Goal: Information Seeking & Learning: Find specific fact

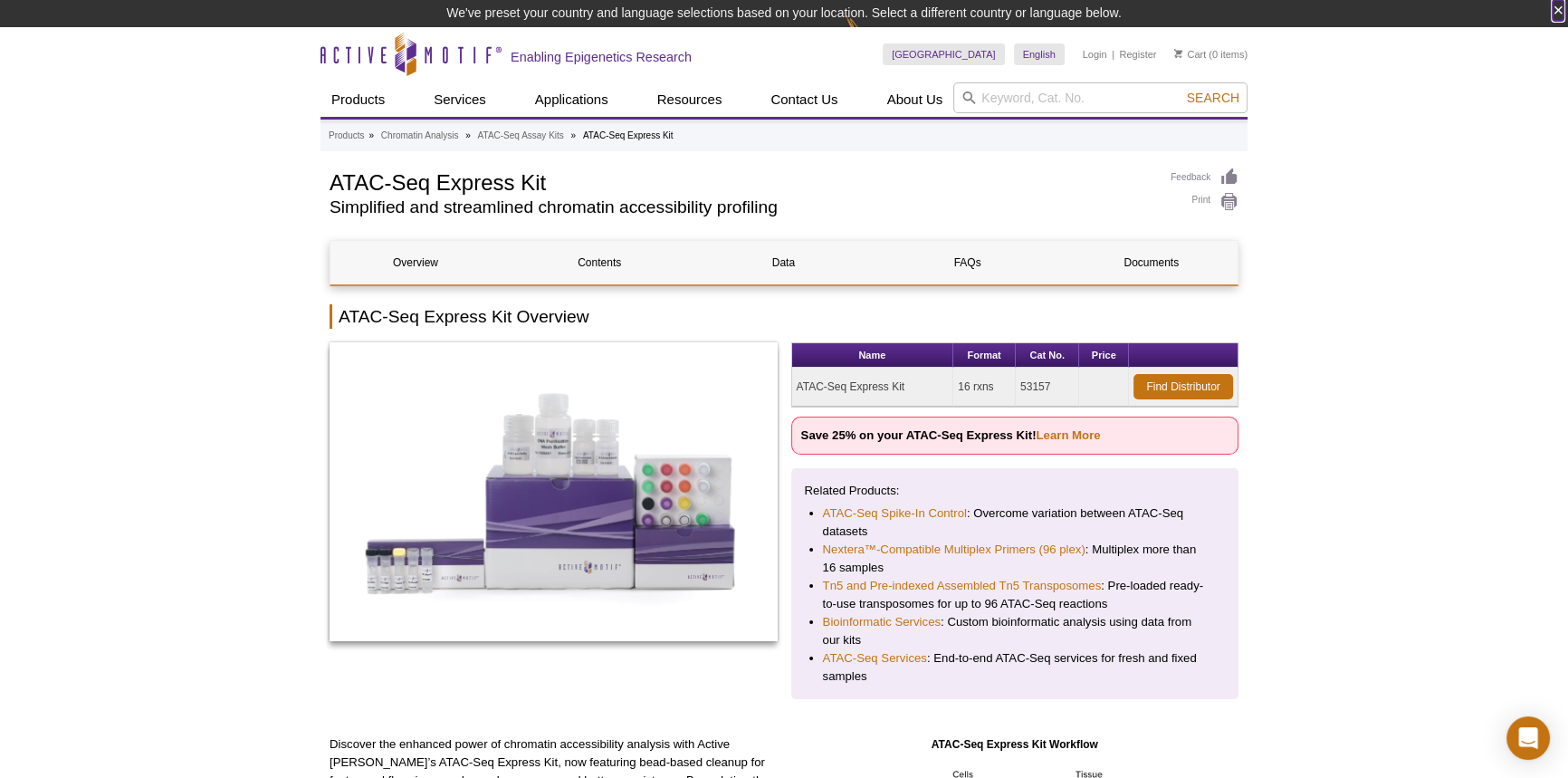
click at [1558, 7] on button "×" at bounding box center [1557, 11] width 11 height 21
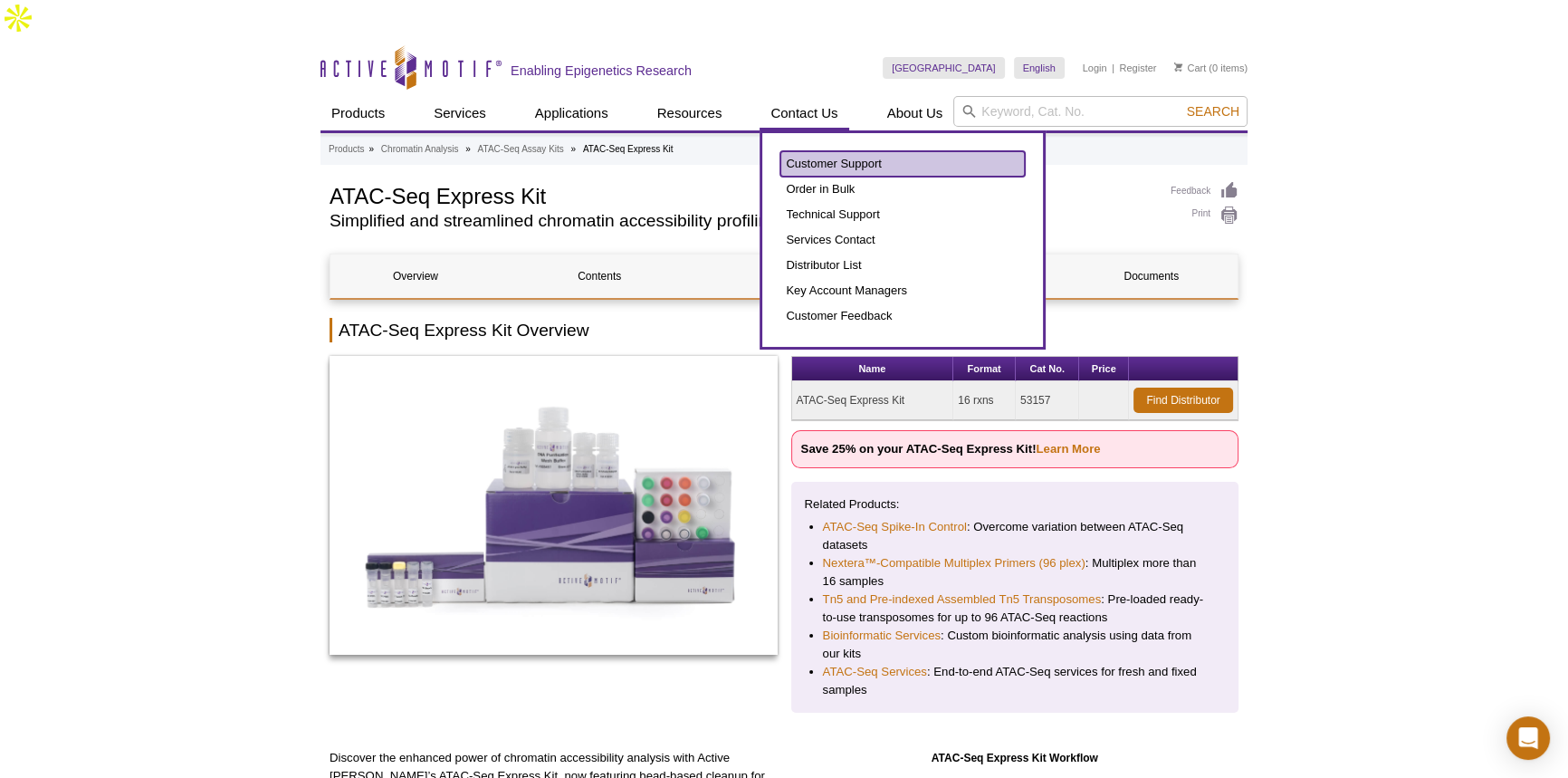
click at [835, 151] on link "Customer Support" at bounding box center [903, 164] width 245 height 25
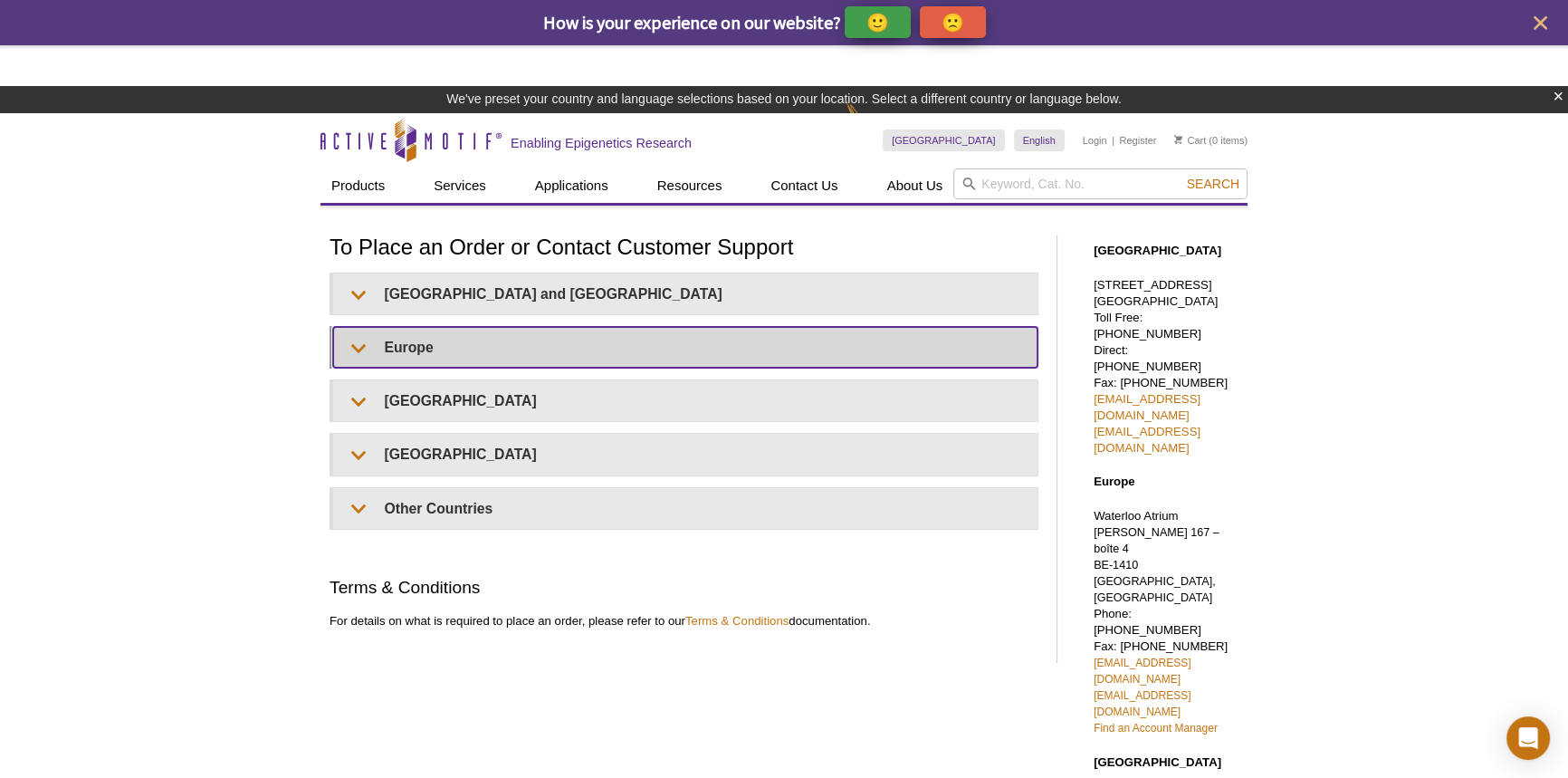
click at [358, 327] on summary "Europe" at bounding box center [685, 347] width 704 height 40
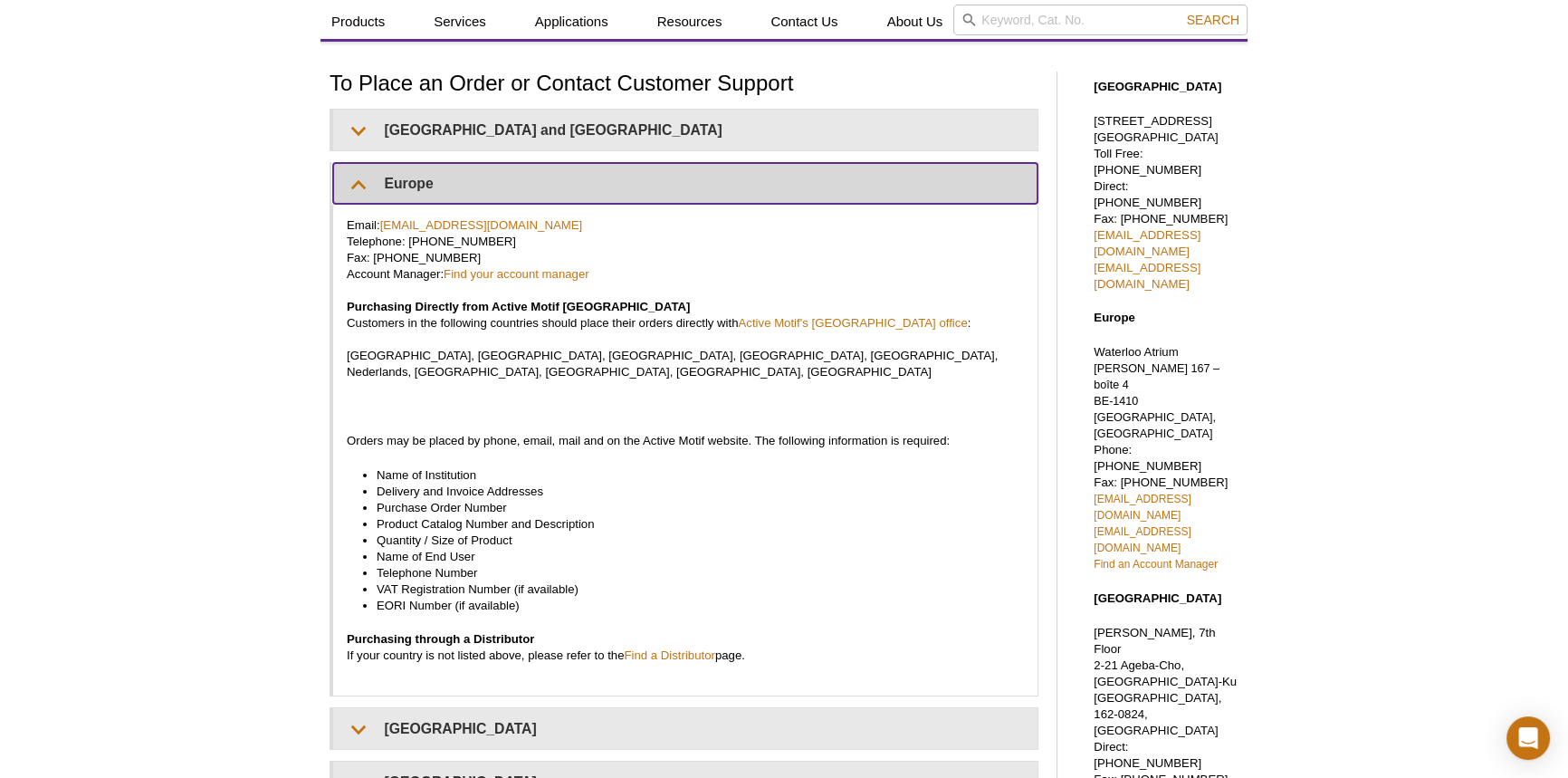
scroll to position [113, 0]
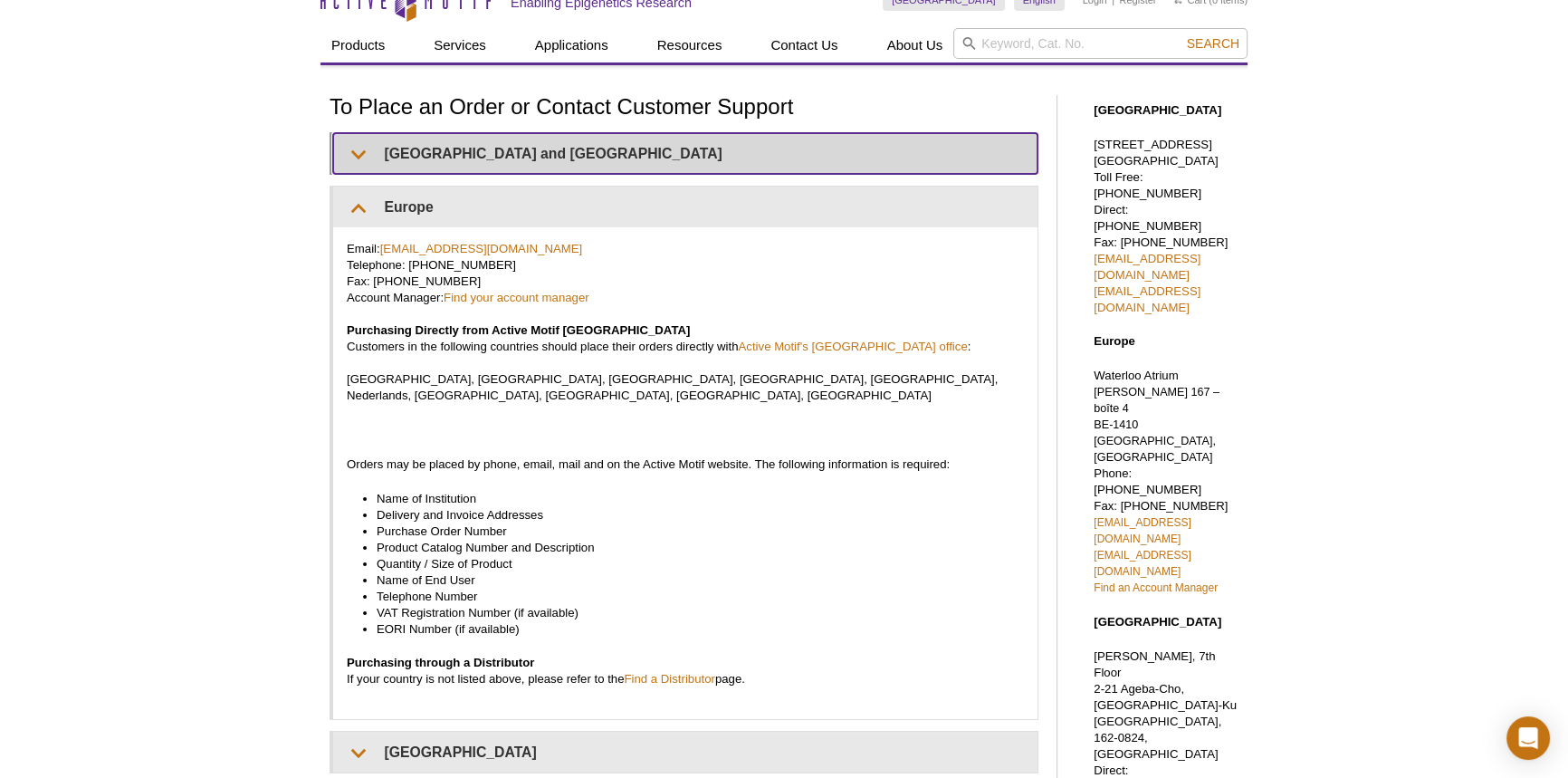
click at [354, 133] on summary "United States and Canada" at bounding box center [685, 153] width 704 height 40
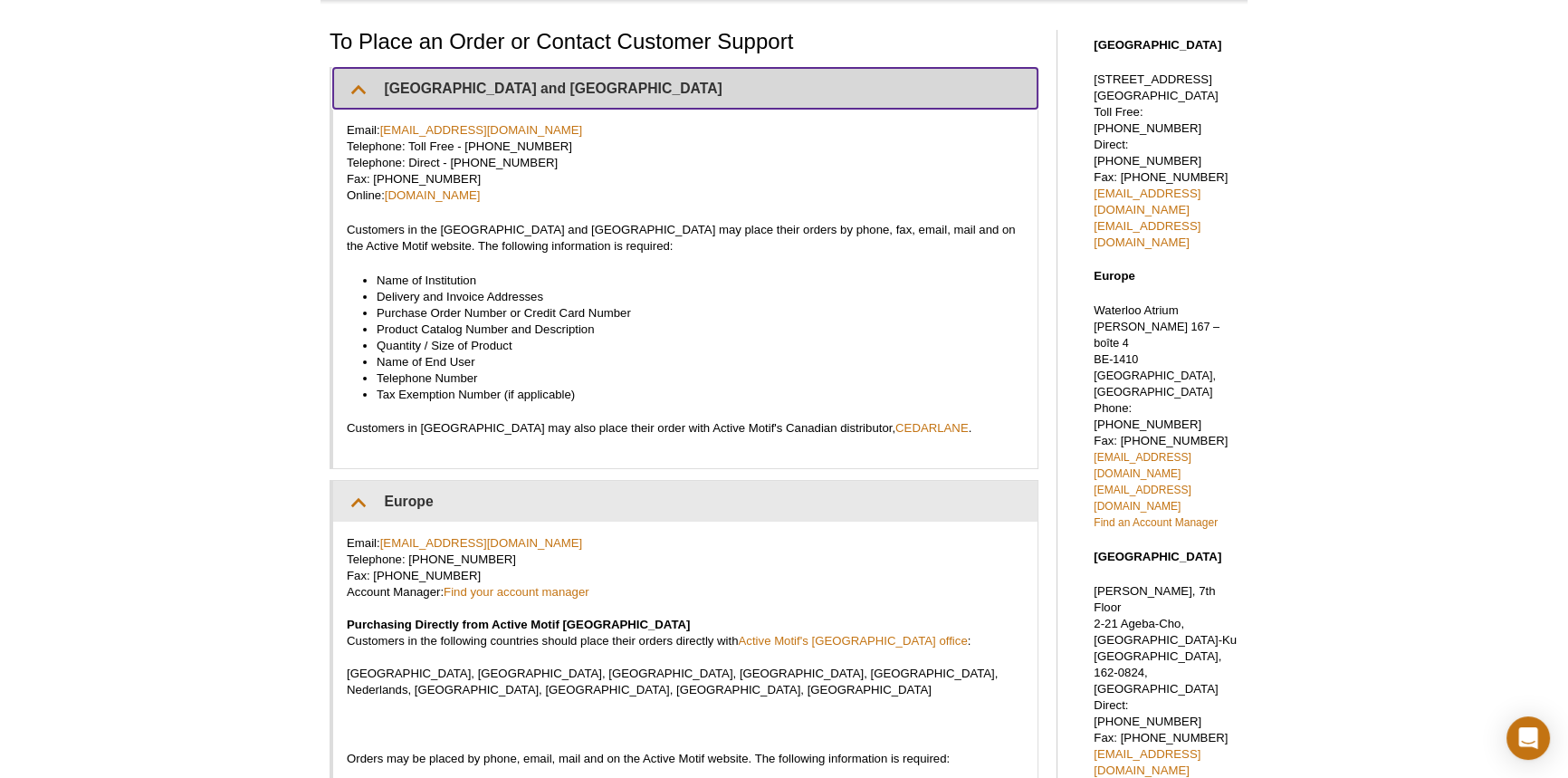
scroll to position [144, 0]
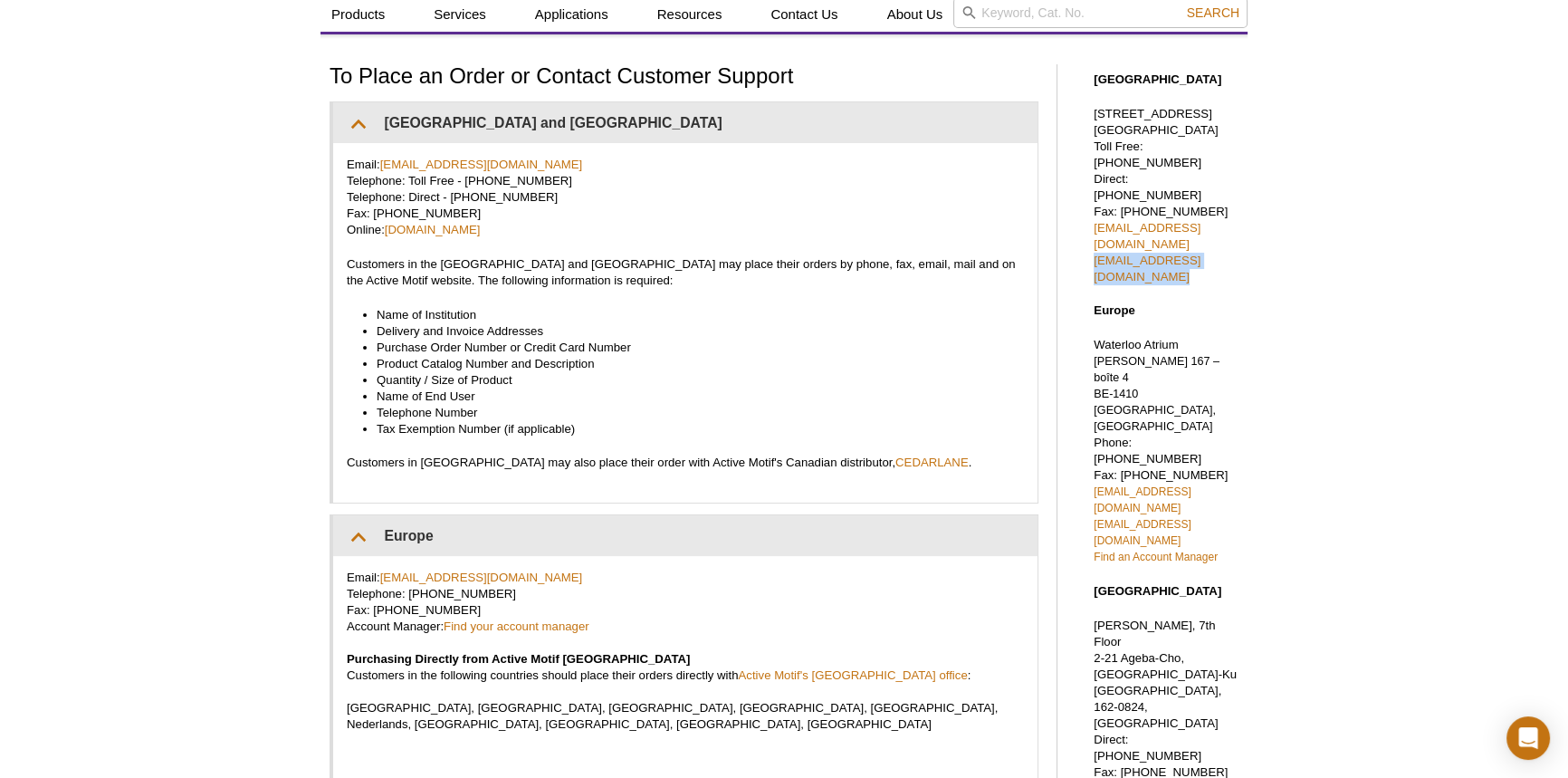
drag, startPoint x: 1259, startPoint y: 184, endPoint x: 1085, endPoint y: 187, distance: 174.0
click at [1085, 187] on div "Active Motif Logo Enabling Epigenetics Research 0 Search Skip to content Active…" at bounding box center [784, 751] width 1568 height 1619
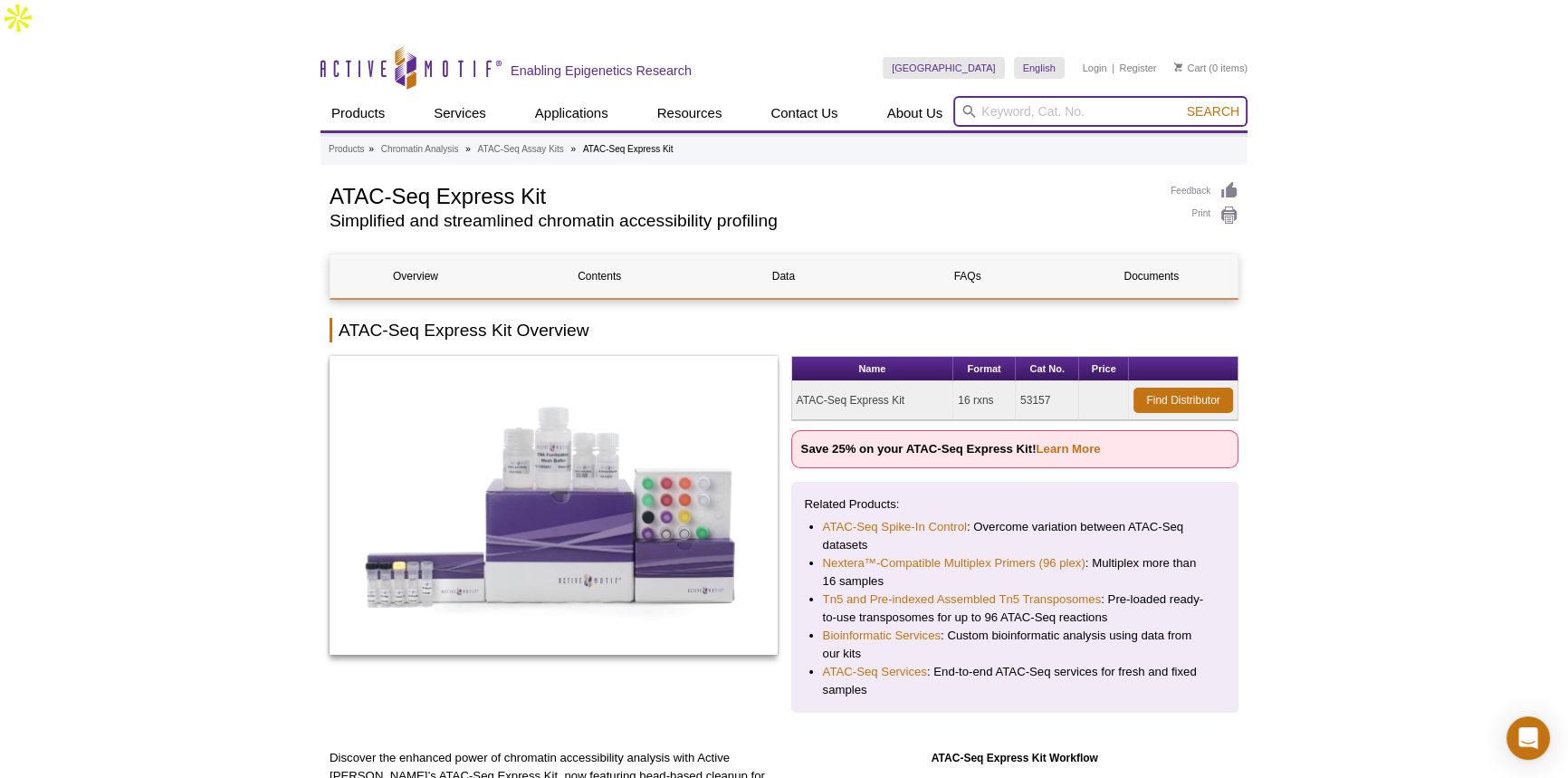
click at [1000, 96] on input "search" at bounding box center [1100, 112] width 294 height 31
paste input "53150"
type input "53150"
click at [1227, 104] on span "Search" at bounding box center [1212, 111] width 52 height 14
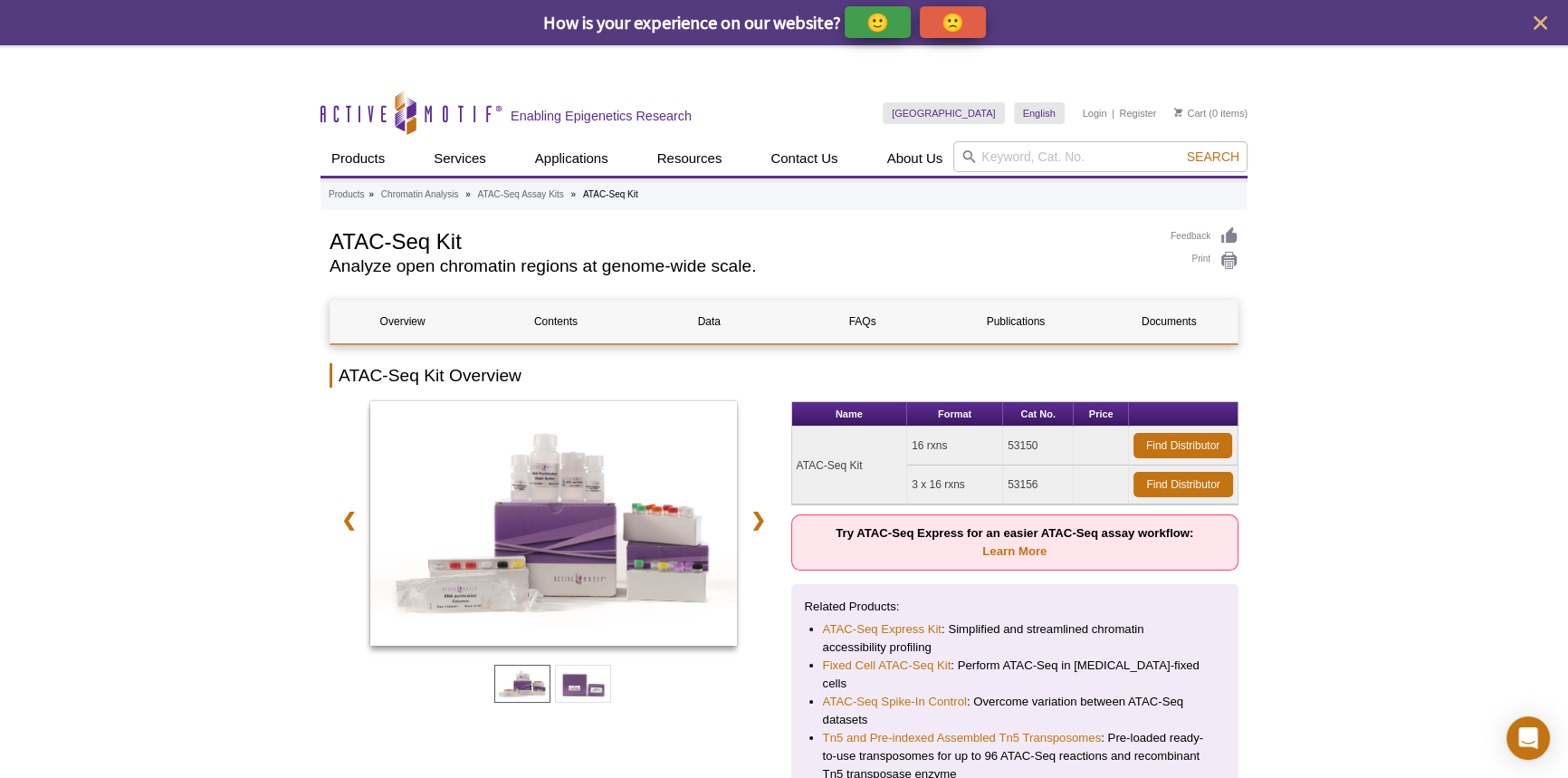
drag, startPoint x: 797, startPoint y: 422, endPoint x: 864, endPoint y: 419, distance: 67.1
click at [864, 426] on td "ATAC-Seq Kit" at bounding box center [850, 465] width 116 height 78
copy td "ATAC-Seq Kit"
